Goal: Task Accomplishment & Management: Manage account settings

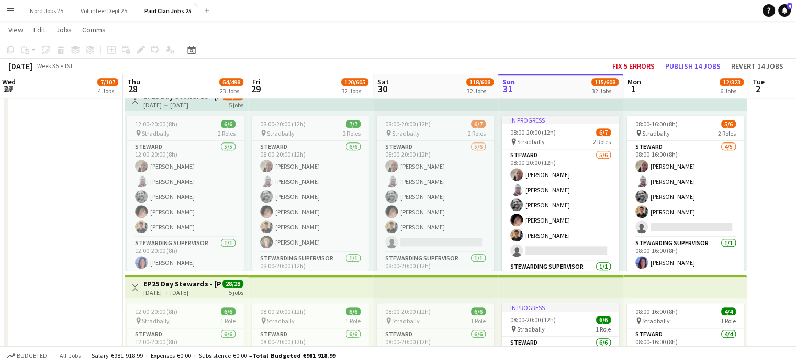
scroll to position [0, 391]
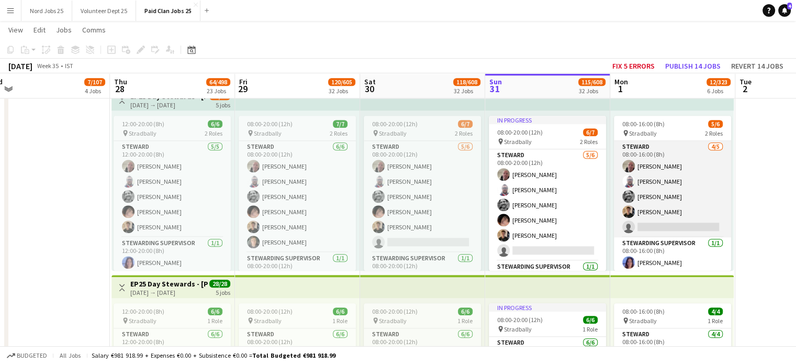
click at [658, 217] on app-card-role "[PERSON_NAME] [DATE] 08:00-16:00 (8h) [PERSON_NAME] [PERSON_NAME] [PERSON_NAME]…" at bounding box center [672, 189] width 117 height 96
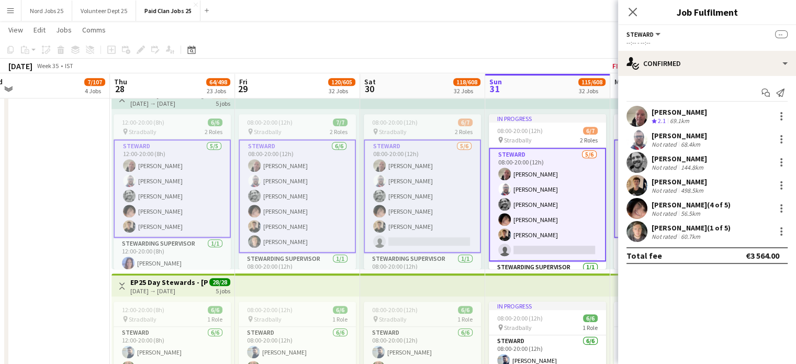
scroll to position [0, 269]
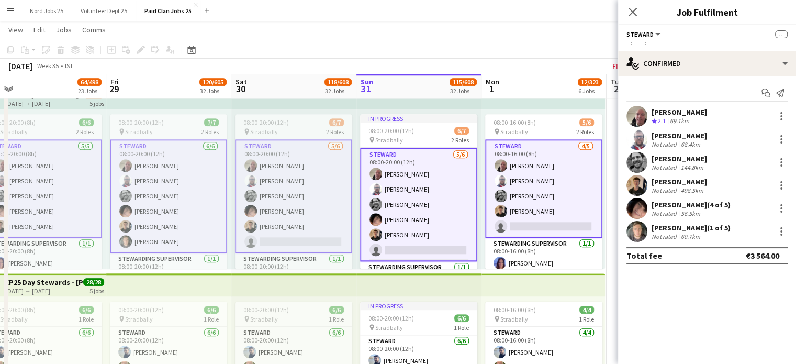
click at [637, 232] on app-user-avatar at bounding box center [637, 231] width 21 height 21
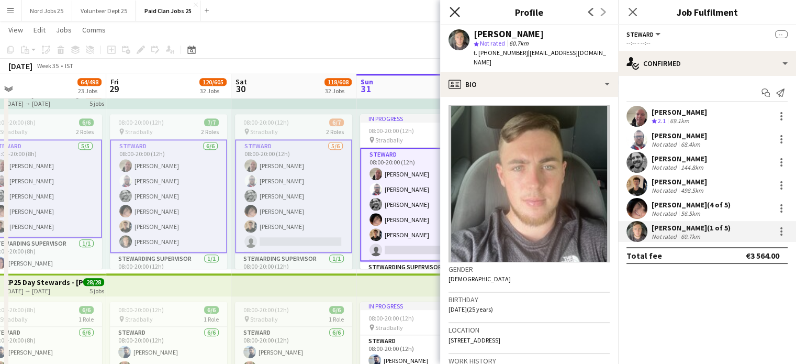
click at [455, 14] on icon "Close pop-in" at bounding box center [455, 12] width 10 height 10
